Goal: Transaction & Acquisition: Purchase product/service

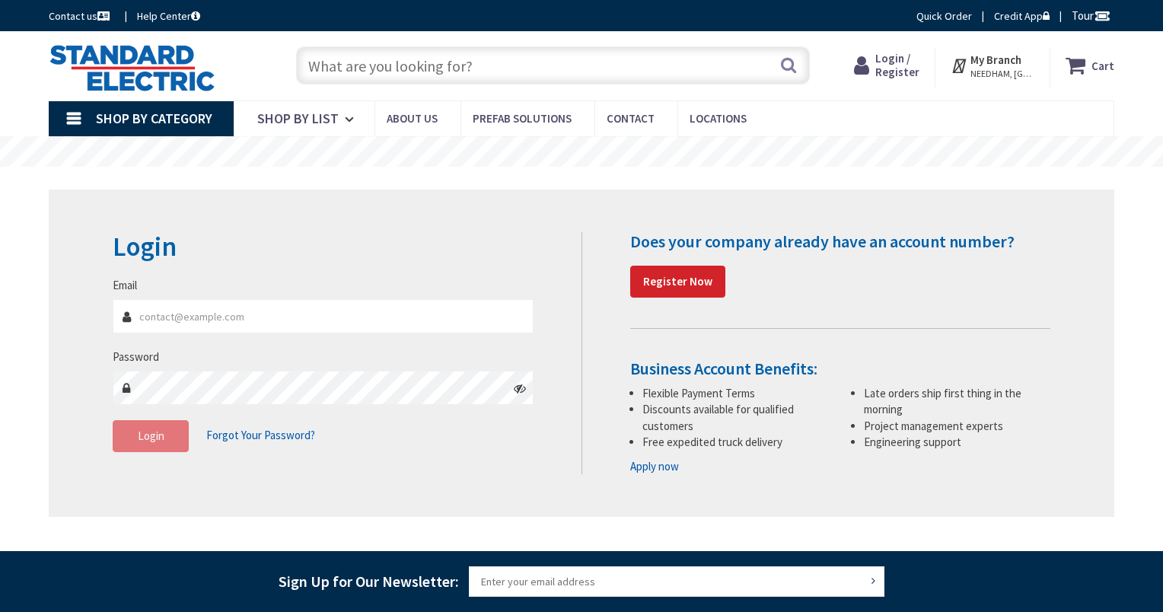
type input "jtmurphy700@gmail.com"
click at [164, 441] on span "Login" at bounding box center [151, 435] width 27 height 14
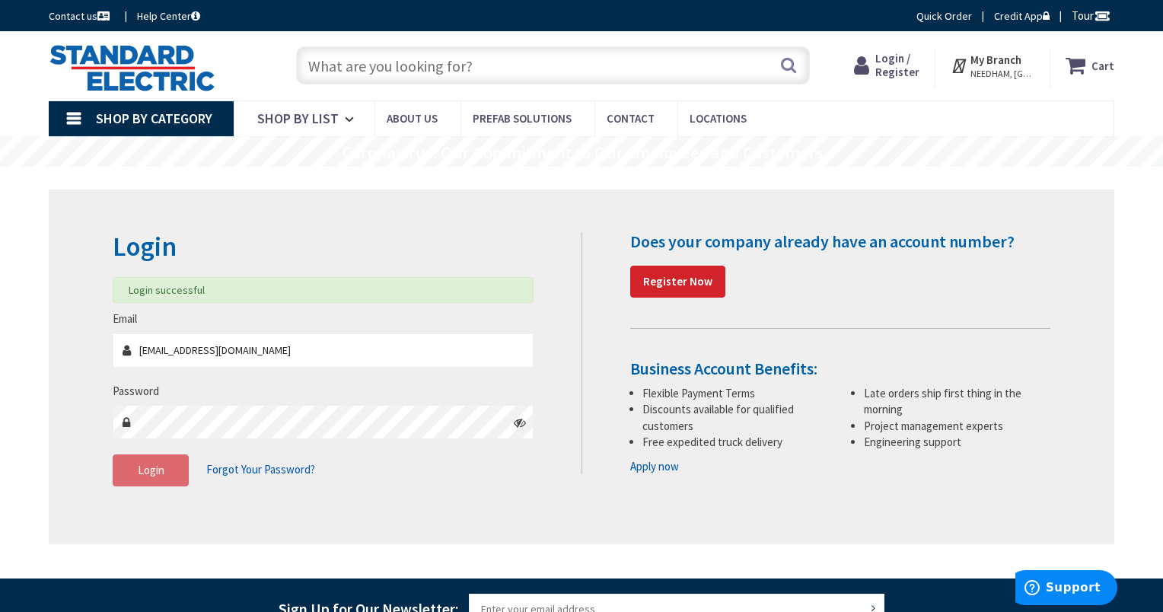
click at [595, 55] on input "text" at bounding box center [553, 65] width 514 height 38
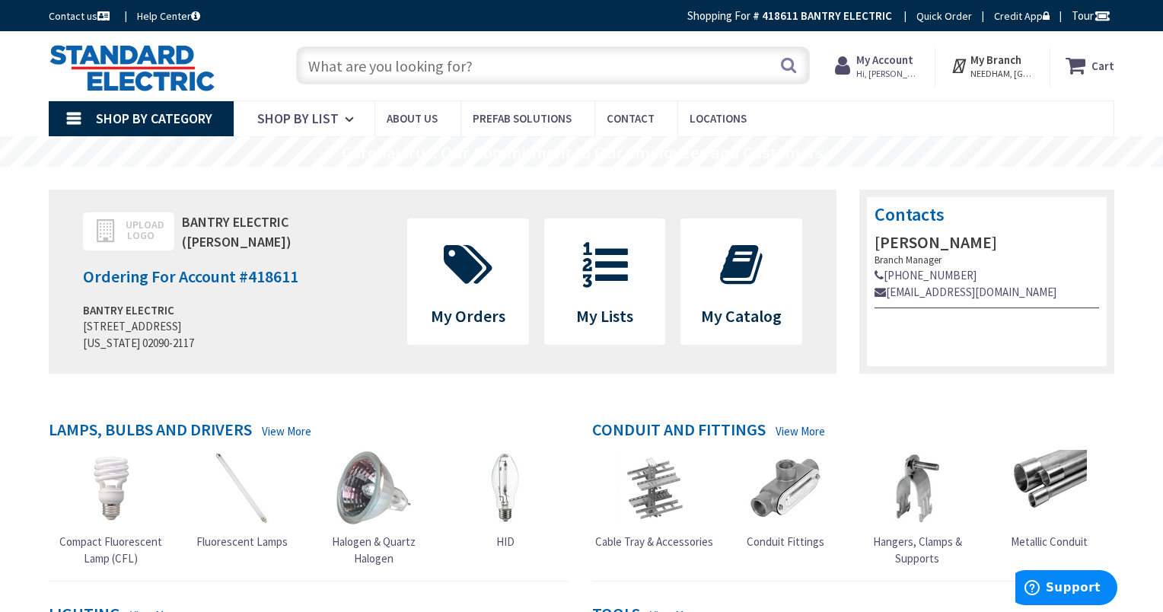
click at [586, 72] on input "text" at bounding box center [553, 65] width 514 height 38
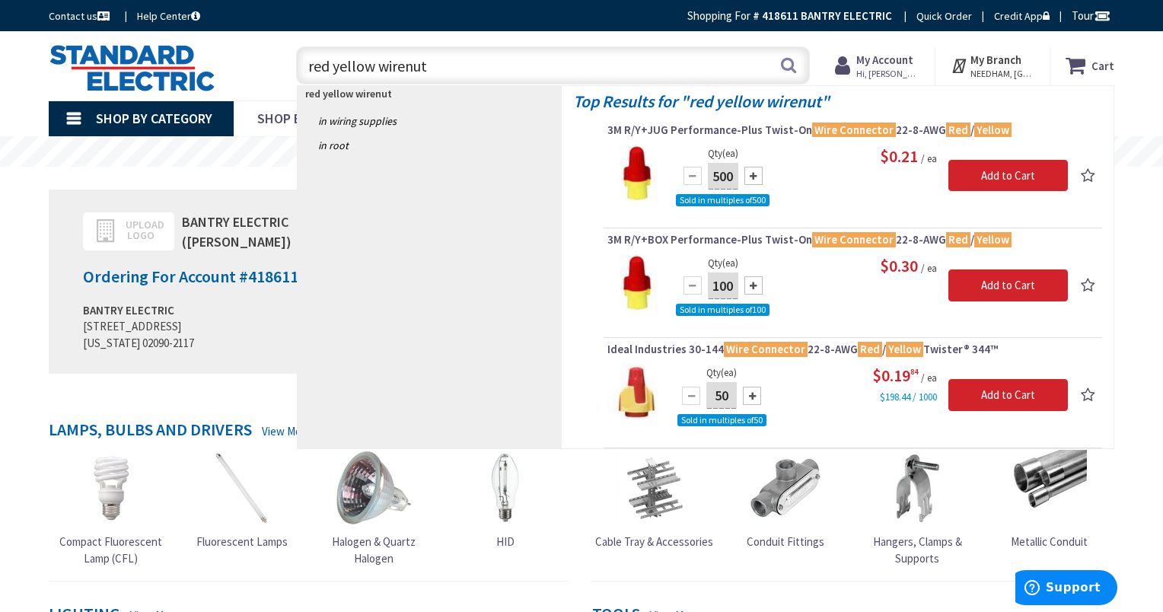
type input "red yellow wirenut"
